Goal: Check status: Check status

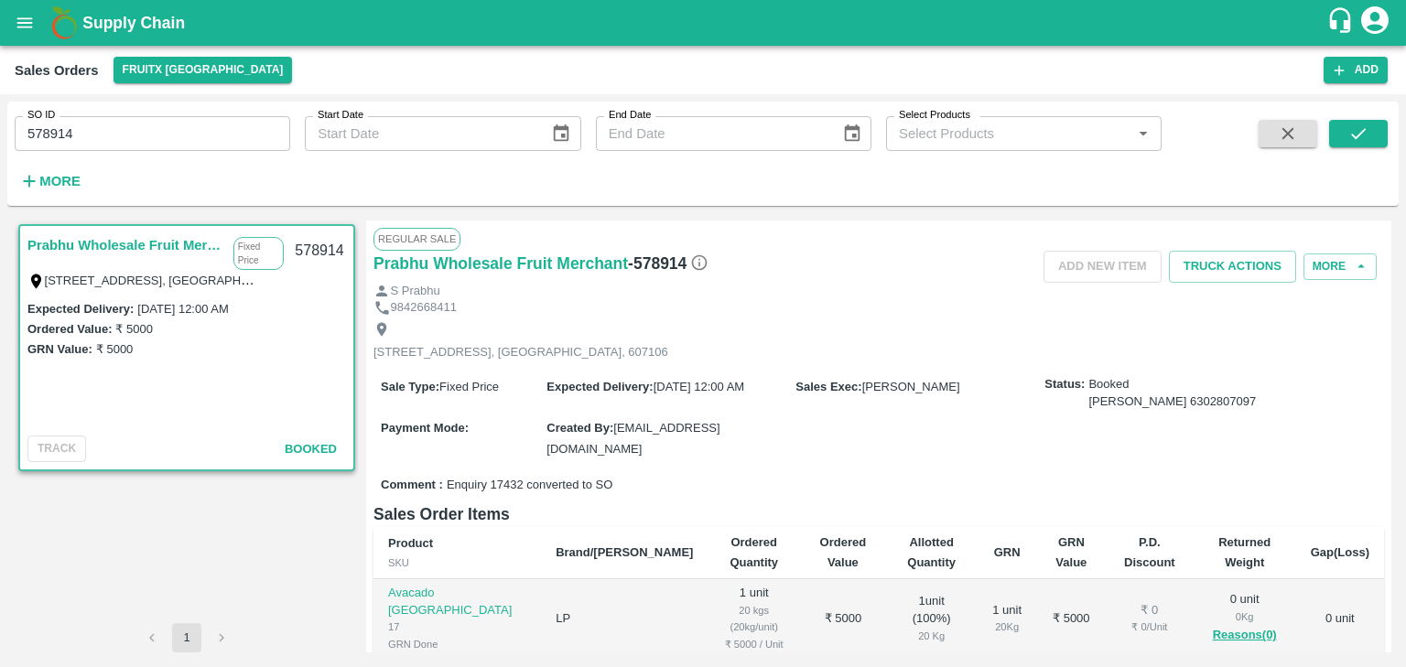
scroll to position [264, 0]
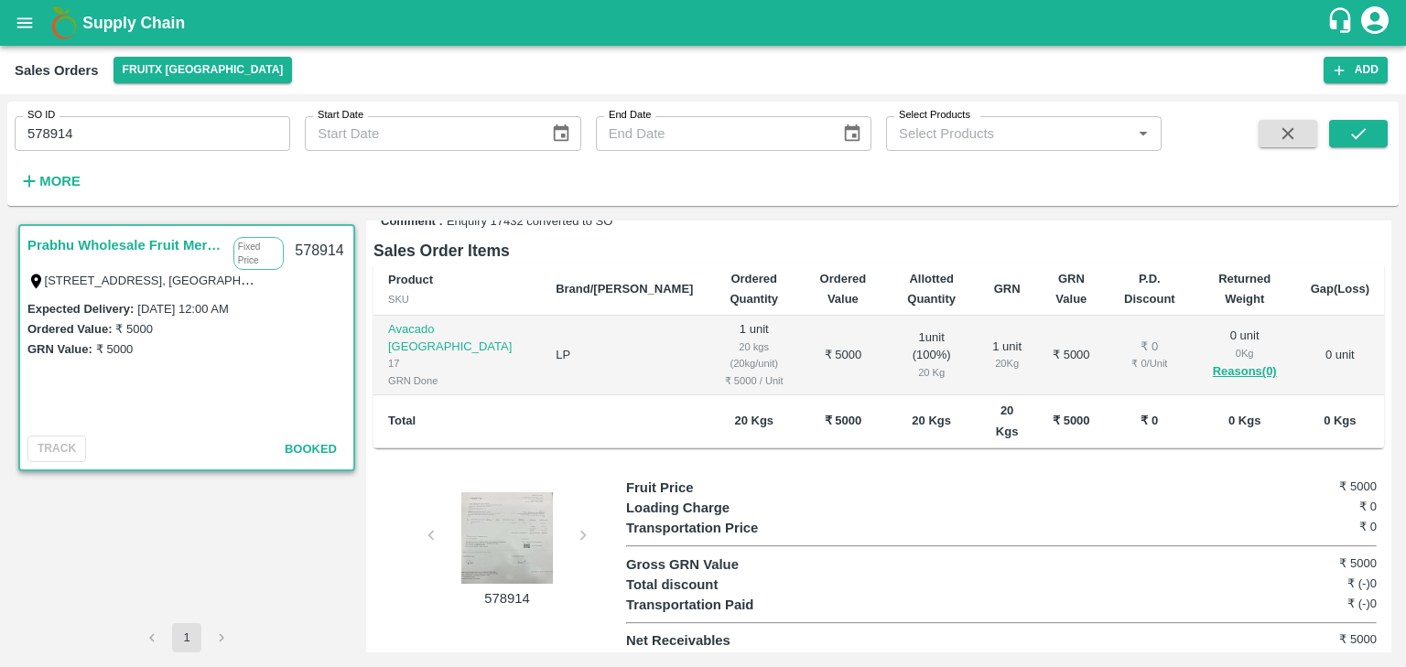
click at [503, 571] on div at bounding box center [506, 538] width 137 height 92
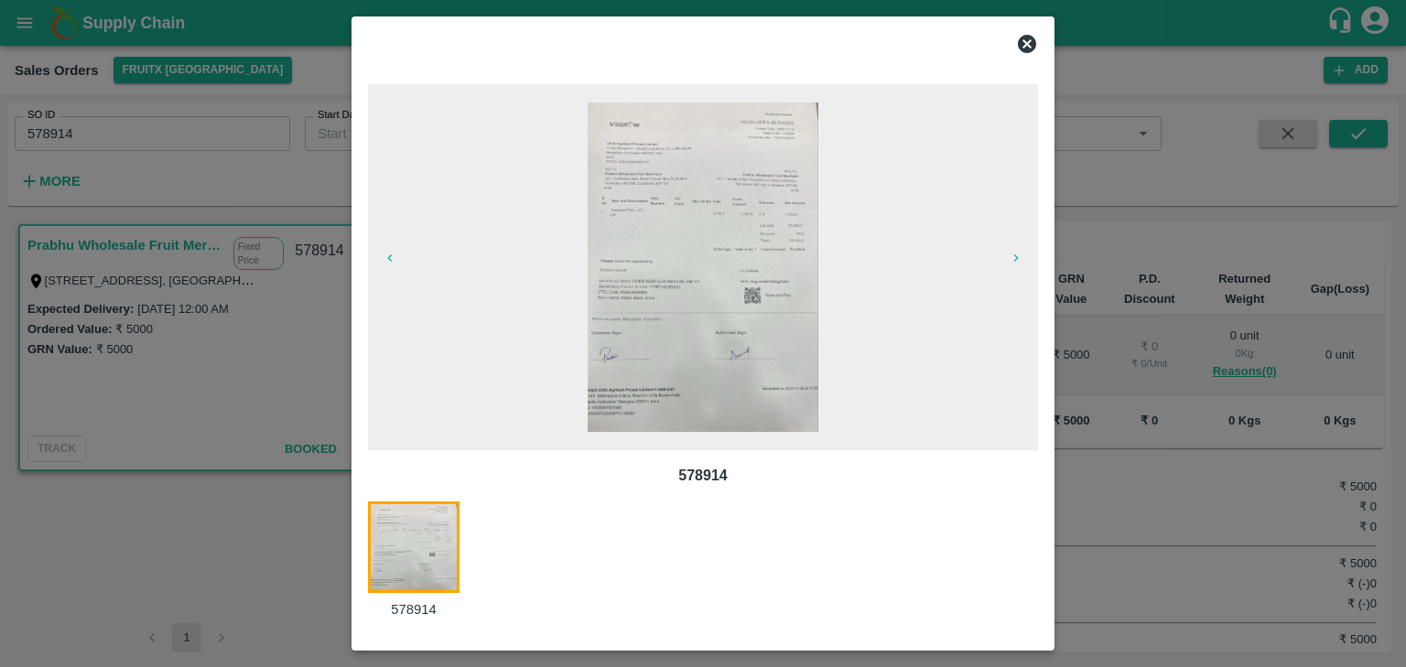
click at [1026, 38] on icon at bounding box center [1027, 44] width 18 height 18
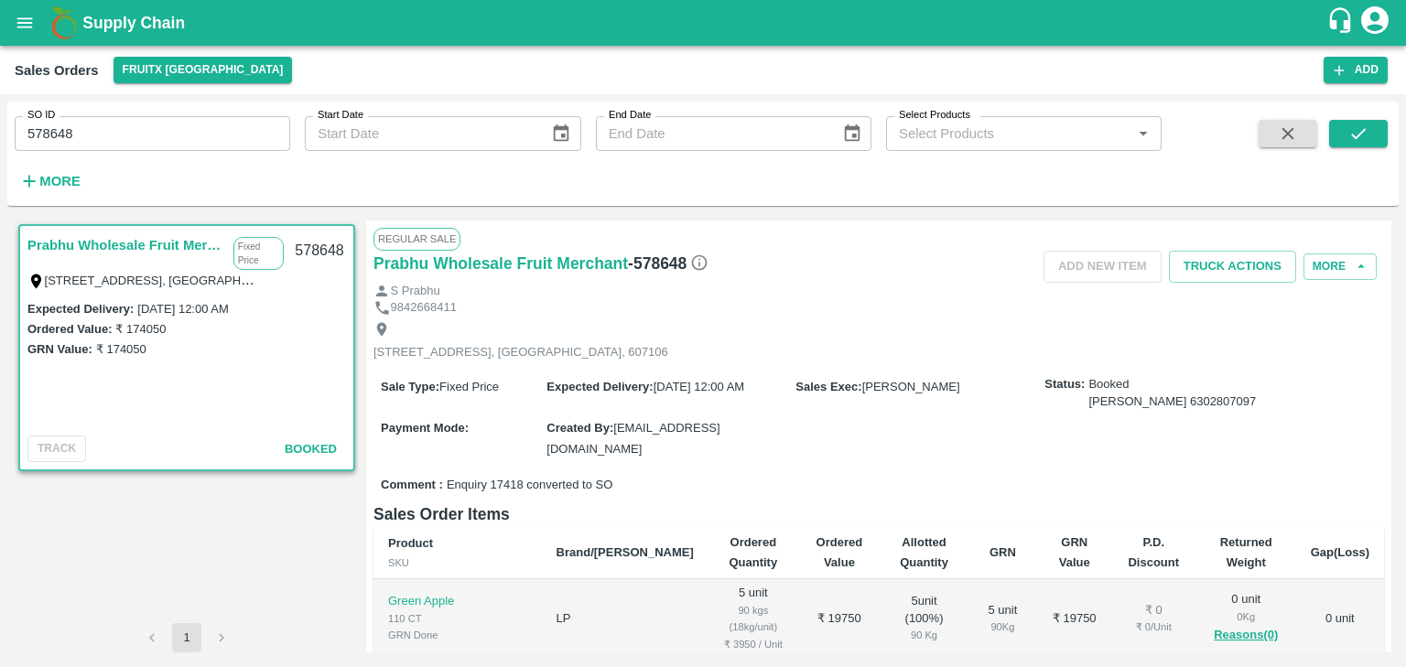
scroll to position [446, 0]
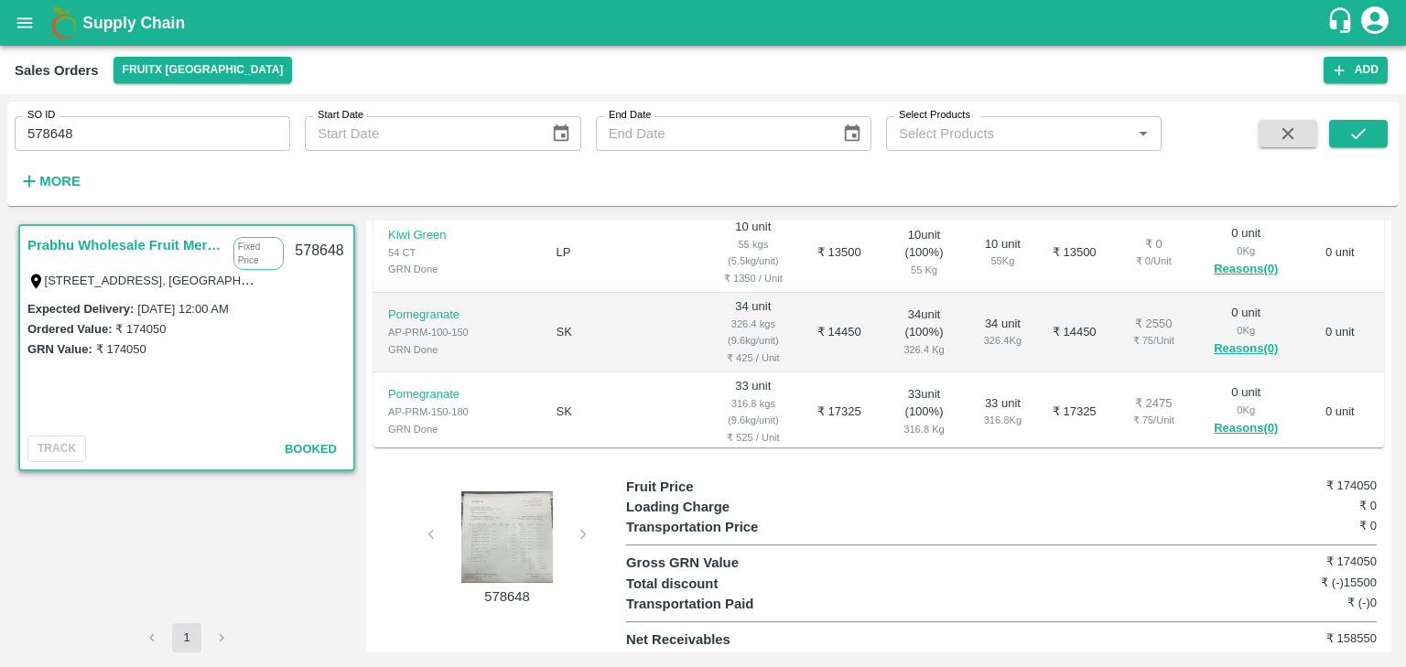
click at [506, 518] on div at bounding box center [506, 538] width 137 height 92
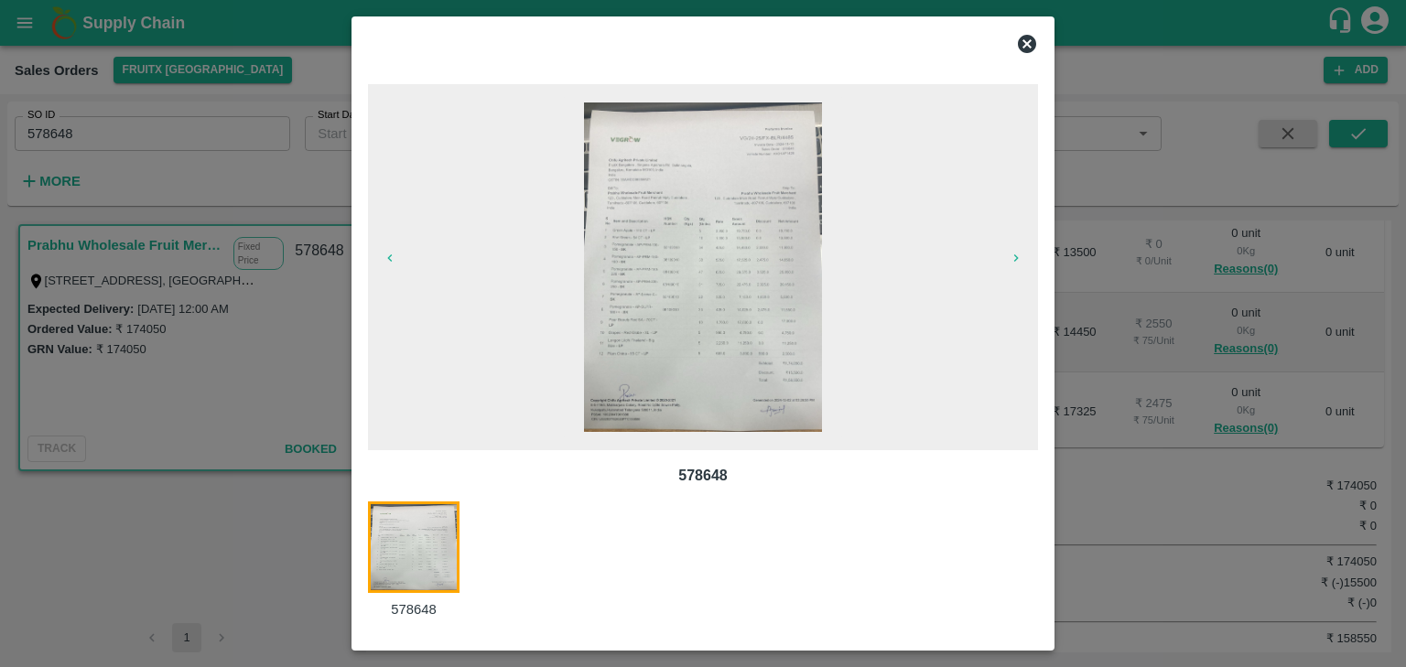
click at [685, 315] on img at bounding box center [703, 268] width 238 height 330
click at [1026, 47] on icon at bounding box center [1027, 44] width 18 height 18
